Goal: Use online tool/utility: Utilize a website feature to perform a specific function

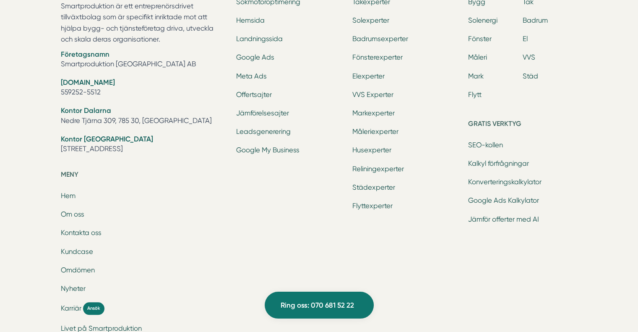
scroll to position [3884, 0]
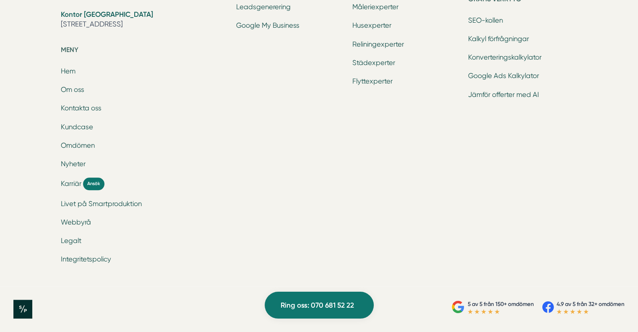
drag, startPoint x: 69, startPoint y: 181, endPoint x: 96, endPoint y: 193, distance: 28.8
click at [69, 181] on span "Karriär" at bounding box center [71, 184] width 21 height 10
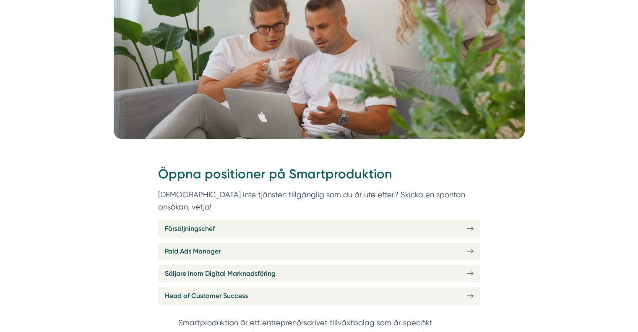
scroll to position [252, 0]
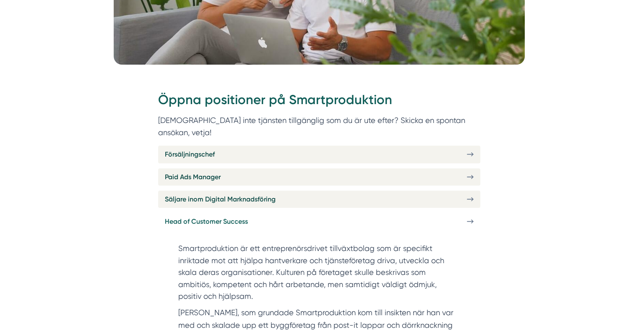
click at [292, 213] on link "Head of Customer Success" at bounding box center [319, 221] width 322 height 17
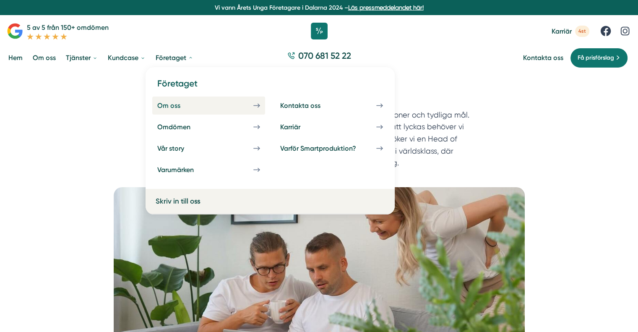
click at [182, 104] on div "Om oss" at bounding box center [178, 106] width 43 height 8
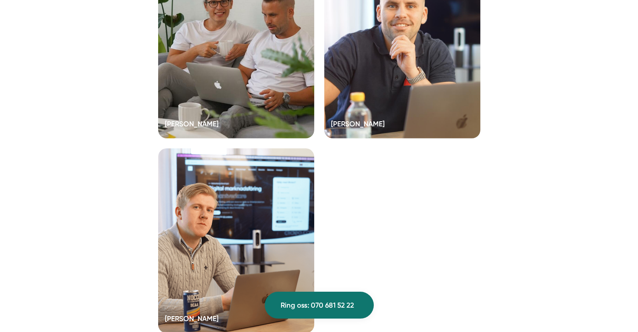
scroll to position [1636, 0]
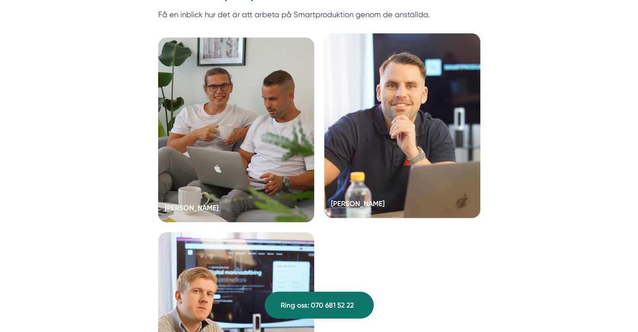
click at [443, 107] on div at bounding box center [402, 126] width 156 height 185
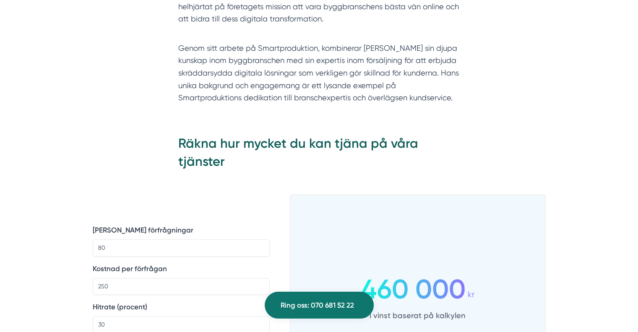
scroll to position [1175, 0]
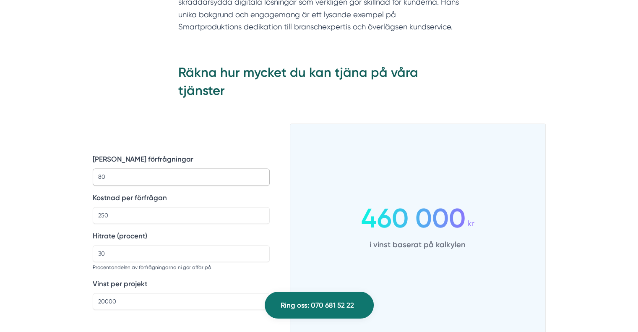
click at [163, 170] on input "80" at bounding box center [181, 176] width 177 height 17
click at [165, 168] on input "80" at bounding box center [181, 176] width 177 height 17
click at [164, 168] on input "80" at bounding box center [181, 176] width 177 height 17
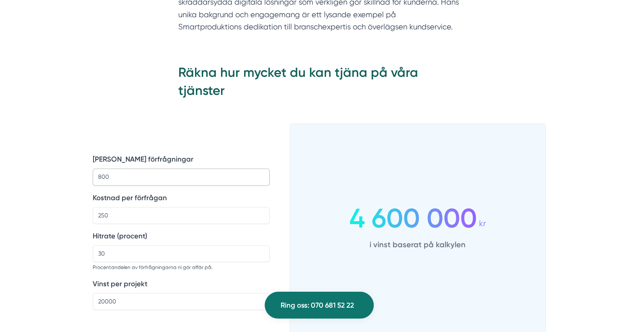
type input "800"
click at [146, 207] on input "250" at bounding box center [181, 215] width 177 height 17
type input "2"
type input "8"
type input "90"
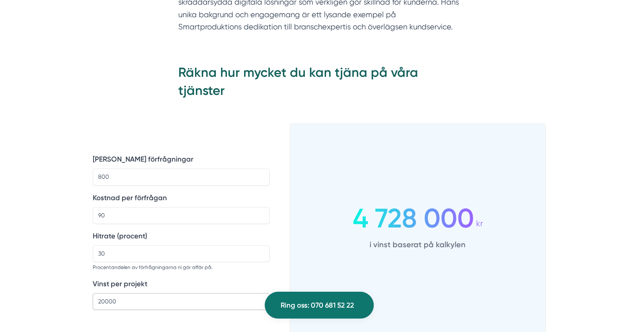
click at [117, 293] on input "20000" at bounding box center [181, 301] width 177 height 17
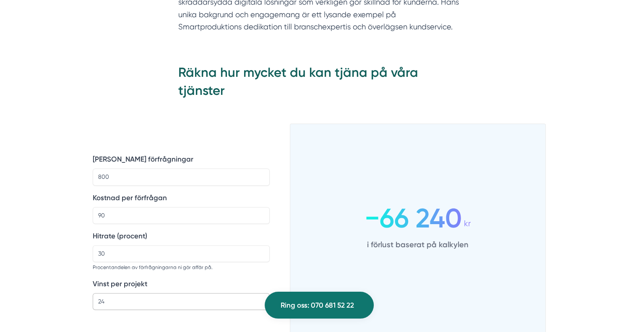
type input "2"
type input "1"
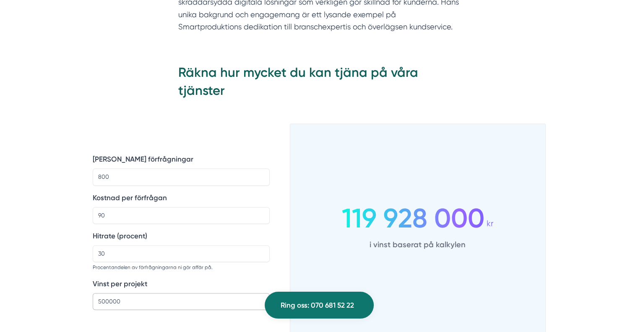
type input "500000"
click at [129, 245] on input "30" at bounding box center [181, 253] width 177 height 17
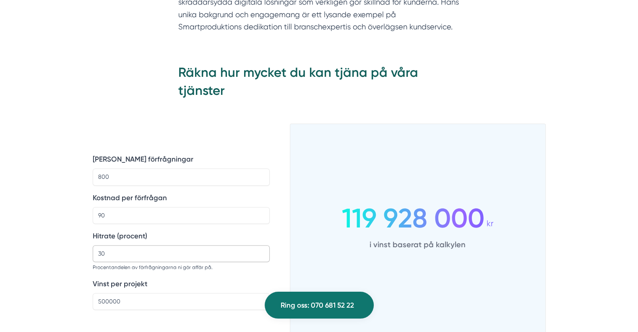
click at [129, 245] on input "30" at bounding box center [181, 253] width 177 height 17
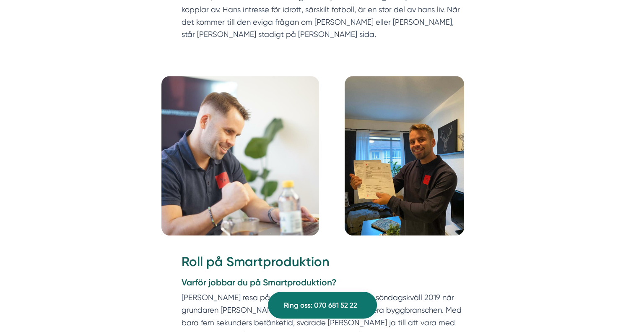
scroll to position [750, 0]
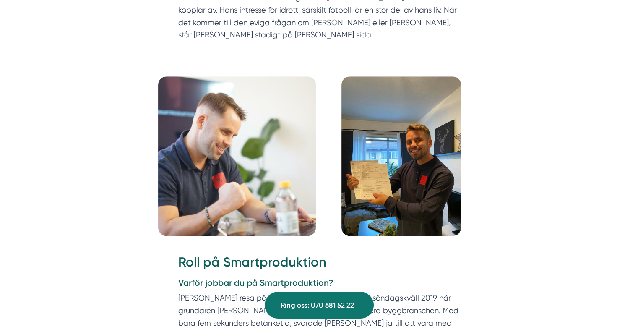
type input "5"
click at [394, 167] on img at bounding box center [401, 155] width 120 height 159
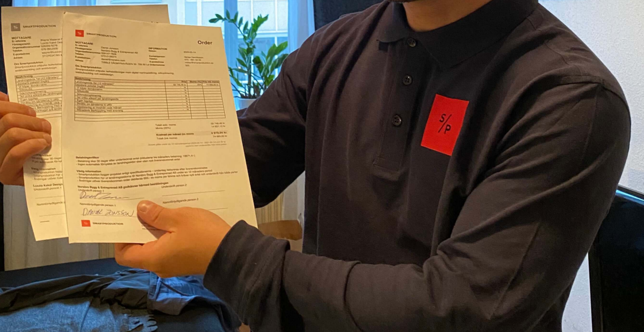
click at [316, 151] on img at bounding box center [322, 133] width 483 height 266
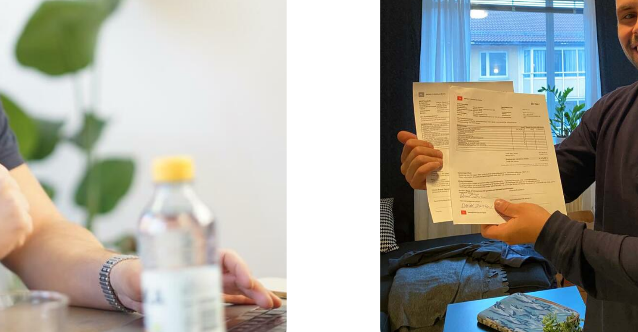
click at [286, 172] on img at bounding box center [237, 155] width 158 height 159
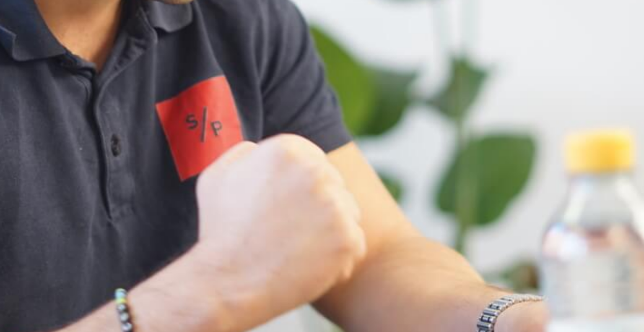
click at [286, 172] on img at bounding box center [322, 133] width 483 height 266
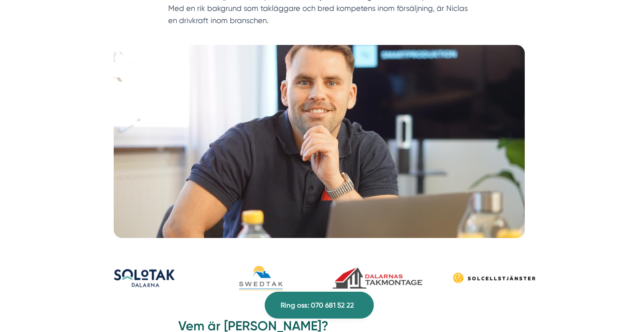
scroll to position [29, 0]
